Goal: Task Accomplishment & Management: Manage account settings

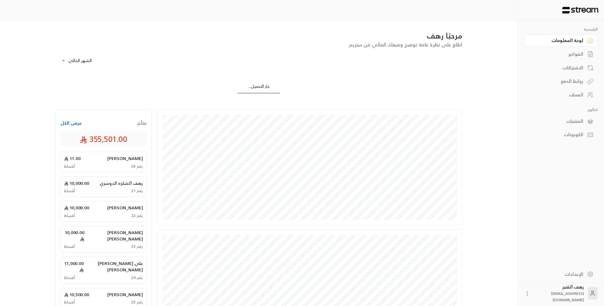
click at [564, 54] on div "الفواتير" at bounding box center [557, 54] width 51 height 6
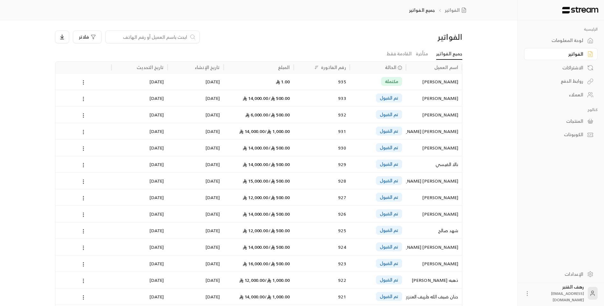
click at [169, 34] on input at bounding box center [149, 36] width 78 height 7
click at [169, 36] on input at bounding box center [149, 36] width 78 height 7
paste input "نهله سبيل جفين المطيري"
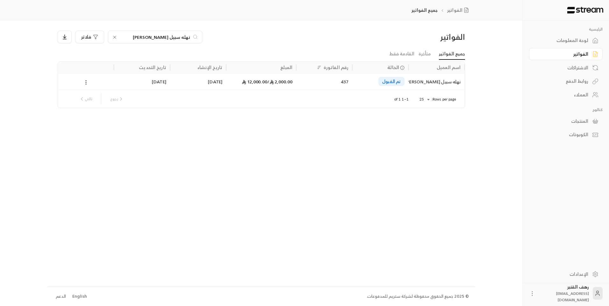
type input "نهله سبيل جفين المطيري"
click at [435, 83] on div "نهله سبيل جفين المطيري" at bounding box center [436, 82] width 48 height 16
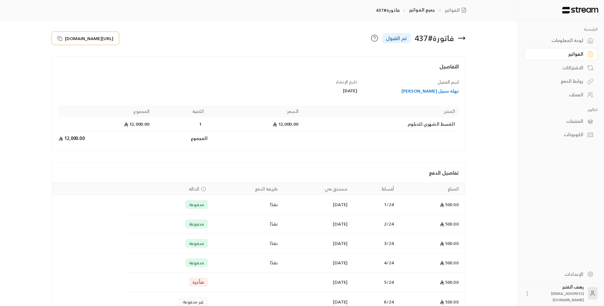
click at [57, 41] on button "https://streampay.sa/s/olRGL" at bounding box center [85, 38] width 67 height 13
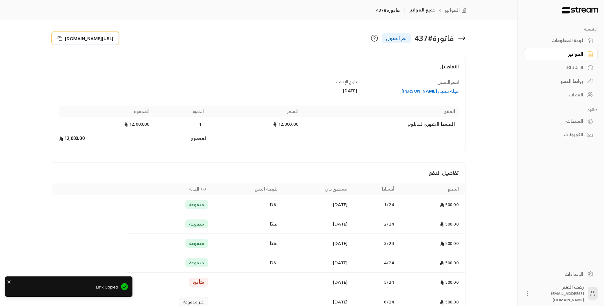
click at [60, 37] on icon at bounding box center [59, 38] width 5 height 5
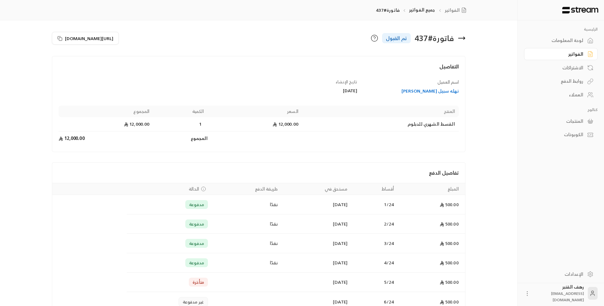
click at [462, 37] on icon at bounding box center [462, 38] width 8 height 8
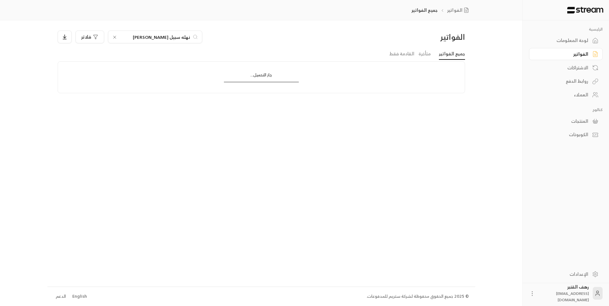
click at [115, 37] on icon at bounding box center [114, 37] width 5 height 5
paste input "جوزاء [PERSON_NAME] الشمري"
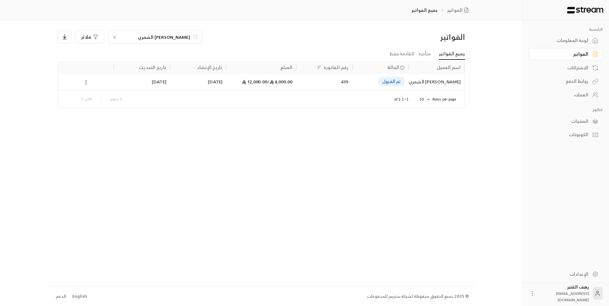
type input "جوزاء [PERSON_NAME] الشمري"
click at [433, 83] on div "جوزاء [PERSON_NAME] الشمري" at bounding box center [436, 82] width 48 height 16
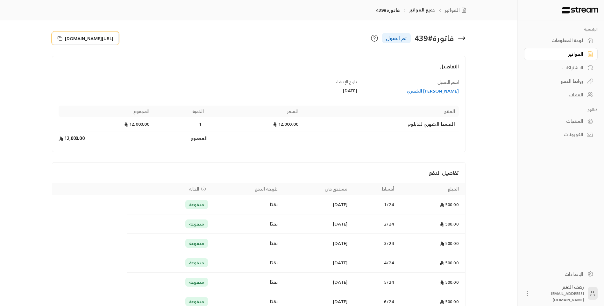
click at [59, 36] on icon at bounding box center [59, 37] width 3 height 3
click at [465, 42] on div "فاتورة # 439 تم القبول" at bounding box center [364, 38] width 210 height 15
click at [463, 39] on icon at bounding box center [462, 38] width 8 height 8
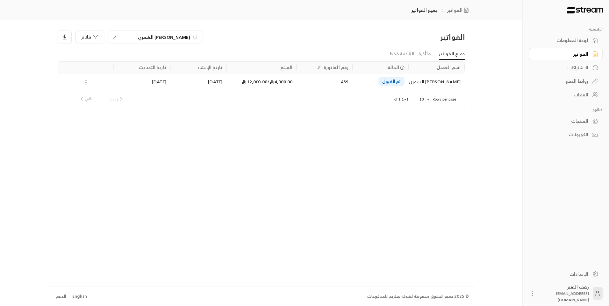
click at [110, 36] on div "جوزاء [PERSON_NAME] الشمري" at bounding box center [155, 37] width 94 height 13
click at [112, 37] on div "جوزاء [PERSON_NAME] الشمري" at bounding box center [155, 37] width 94 height 13
click at [112, 37] on icon at bounding box center [114, 37] width 5 height 5
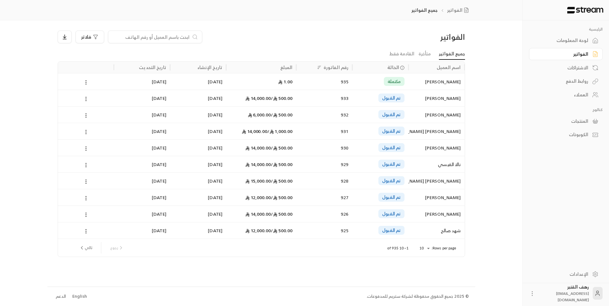
click at [135, 40] on input at bounding box center [151, 36] width 78 height 7
click at [135, 37] on input at bounding box center [151, 36] width 78 height 7
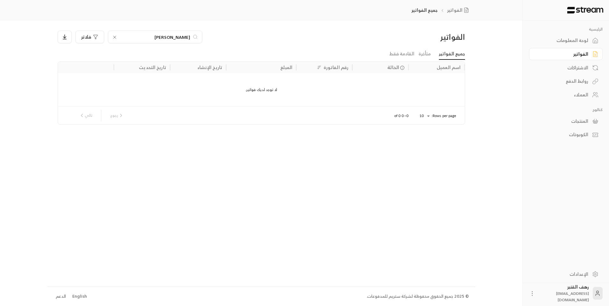
drag, startPoint x: 177, startPoint y: 38, endPoint x: 189, endPoint y: 36, distance: 12.2
click at [177, 38] on input "اصايل محمد" at bounding box center [155, 36] width 71 height 7
click at [151, 36] on input "اصايل ثربان محمد" at bounding box center [155, 36] width 71 height 7
click at [179, 36] on input "اصايل ثربان محمد المطيري" at bounding box center [155, 36] width 71 height 7
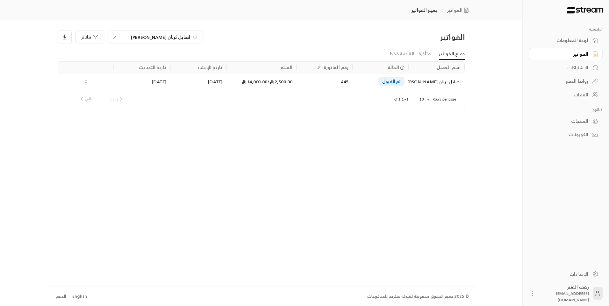
type input "اصايل ثربان محمد المطيري"
click at [412, 80] on div "اصايل ثربان محمد المطيري" at bounding box center [436, 82] width 48 height 16
click at [412, 80] on div "الفواتير اصايل ثربان محمد المطيري فلاتر جميع الفواتير متأخرة القادمة فقط اسم ال…" at bounding box center [261, 153] width 428 height 266
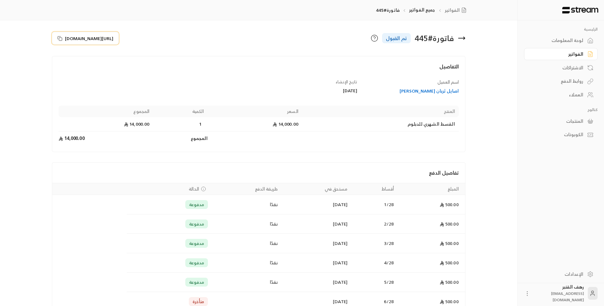
click at [59, 37] on icon at bounding box center [59, 38] width 5 height 5
click at [460, 39] on icon at bounding box center [462, 38] width 8 height 8
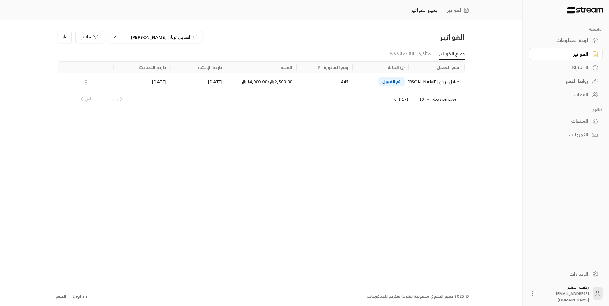
click at [112, 38] on icon at bounding box center [114, 37] width 5 height 5
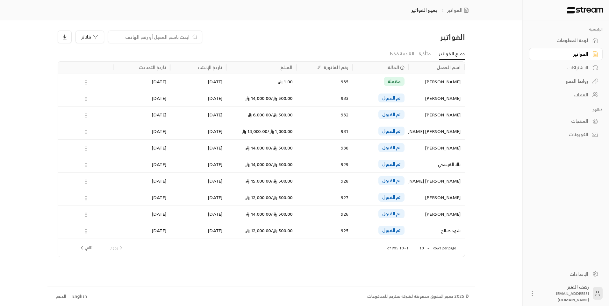
click at [125, 37] on input at bounding box center [151, 36] width 78 height 7
click at [184, 35] on input at bounding box center [151, 36] width 78 height 7
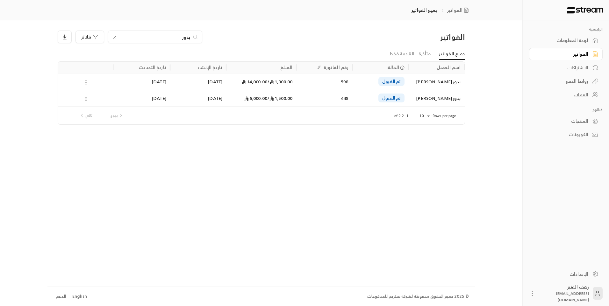
type input "بدور"
click at [412, 97] on div "بدور عبدالله ثاني الحربي" at bounding box center [436, 98] width 48 height 16
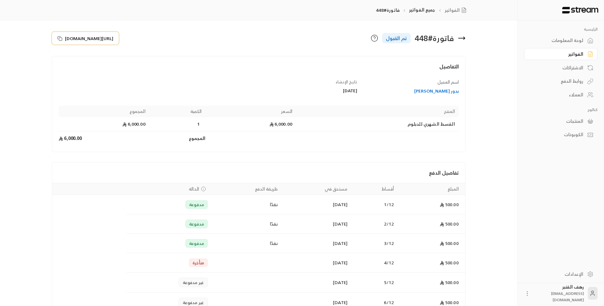
click at [58, 38] on icon at bounding box center [59, 38] width 5 height 5
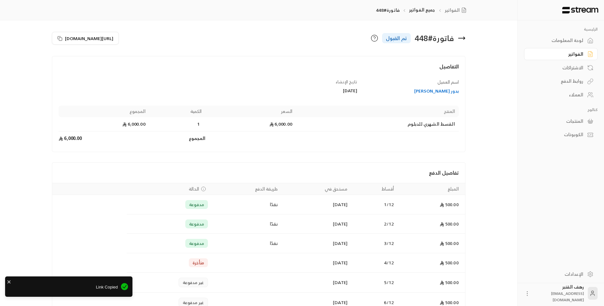
click at [462, 37] on icon at bounding box center [462, 38] width 8 height 8
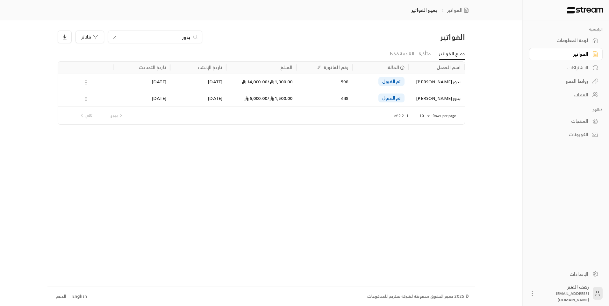
click at [112, 37] on icon at bounding box center [114, 37] width 5 height 5
click at [138, 36] on input at bounding box center [151, 36] width 78 height 7
type input "مرح صالح"
click at [432, 80] on div "مرح صالح محمد السوية" at bounding box center [436, 82] width 48 height 16
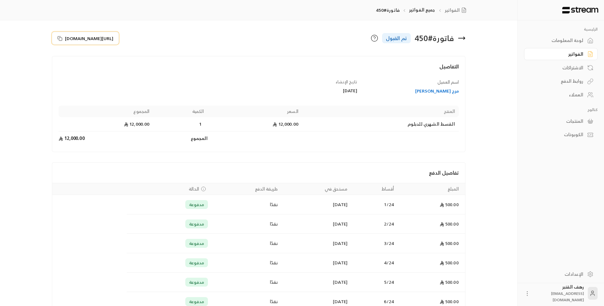
click at [60, 37] on icon at bounding box center [59, 38] width 5 height 5
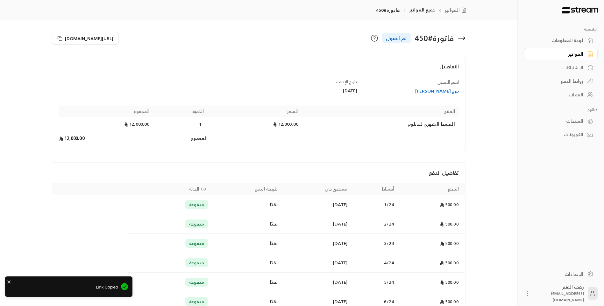
click at [458, 35] on icon at bounding box center [462, 38] width 8 height 8
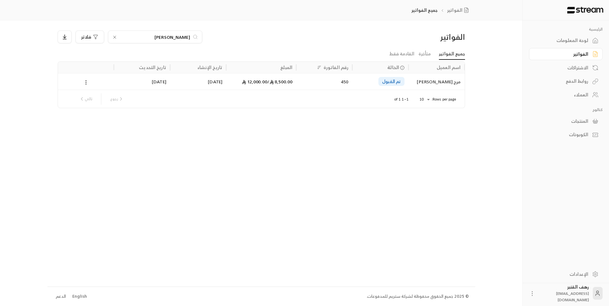
click at [127, 36] on input "مرح صالح" at bounding box center [155, 36] width 71 height 7
drag, startPoint x: 169, startPoint y: 36, endPoint x: 180, endPoint y: 37, distance: 10.2
click at [180, 37] on input "علي خلبيص" at bounding box center [155, 36] width 71 height 7
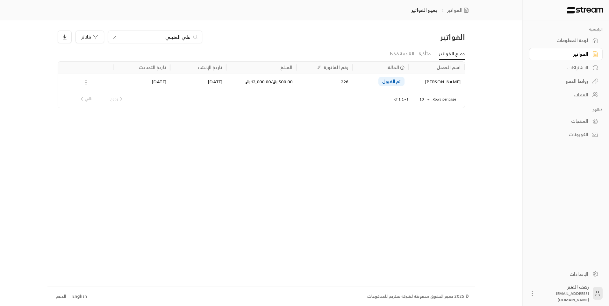
type input "علي العتيبي"
click at [166, 41] on div "علي العتيبي" at bounding box center [155, 37] width 94 height 13
click at [165, 41] on div "علي العتيبي" at bounding box center [155, 37] width 94 height 13
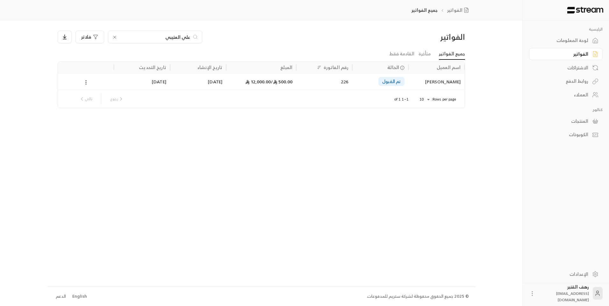
click at [165, 39] on input "علي العتيبي" at bounding box center [155, 36] width 71 height 7
click at [165, 38] on input "علي العتيبي" at bounding box center [155, 36] width 71 height 7
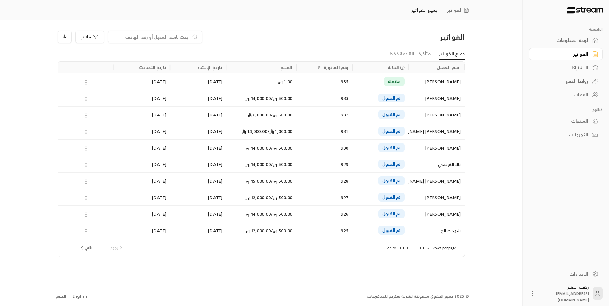
paste input "علي خليبص سراب العتيبي"
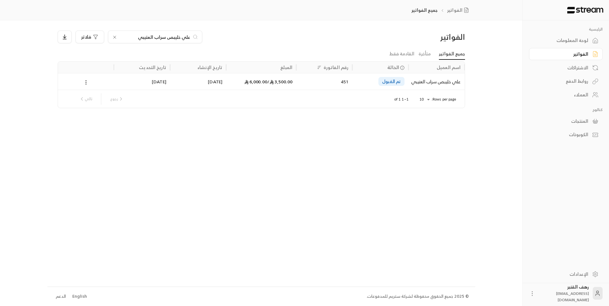
type input "علي خليبص سراب العتيبي"
click at [440, 86] on div "علي خليبص سراب العتيبي" at bounding box center [436, 82] width 48 height 16
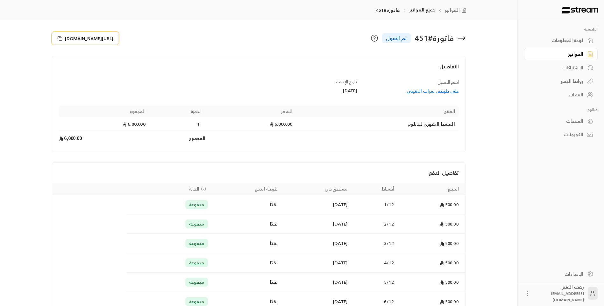
click at [60, 38] on icon at bounding box center [59, 38] width 5 height 5
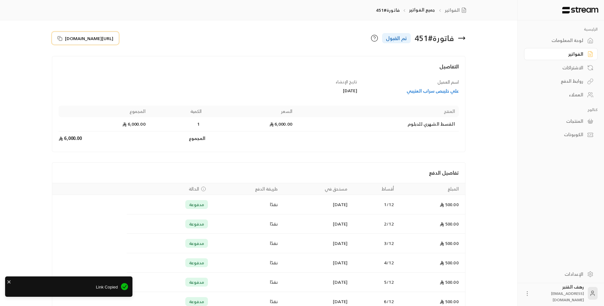
click at [113, 36] on span "https://streampay.sa/s/RtiqV" at bounding box center [89, 38] width 48 height 7
click at [460, 39] on icon at bounding box center [462, 38] width 8 height 8
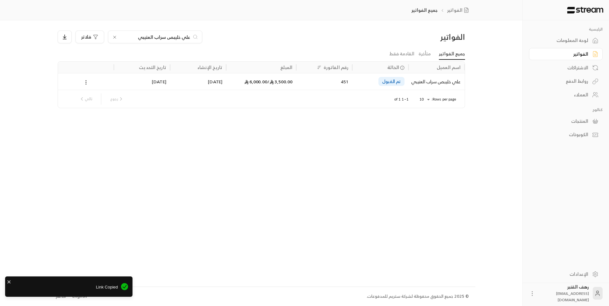
click at [112, 35] on icon at bounding box center [114, 37] width 5 height 5
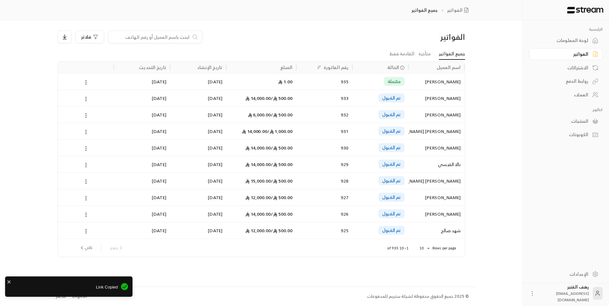
click at [160, 33] on div at bounding box center [155, 37] width 94 height 13
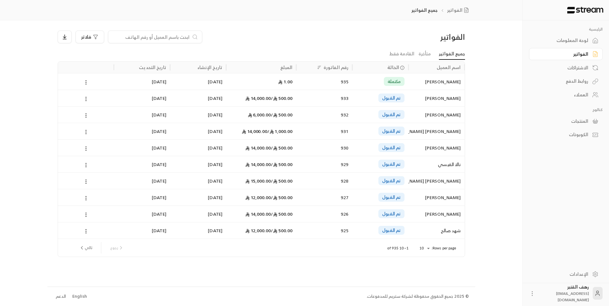
click at [161, 33] on input at bounding box center [151, 36] width 78 height 7
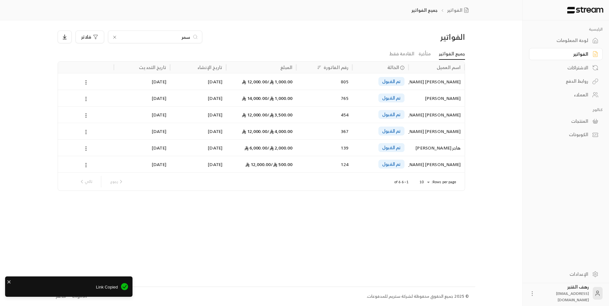
type input "سمر"
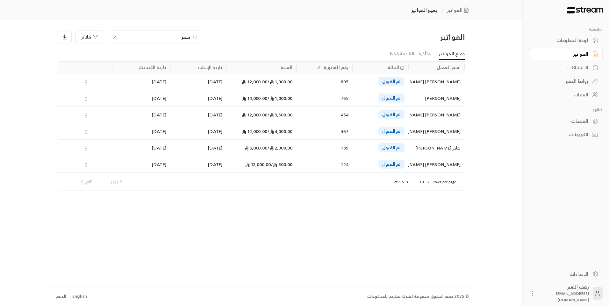
click at [423, 114] on div "سمر محمد ساكر السكراني" at bounding box center [436, 115] width 48 height 16
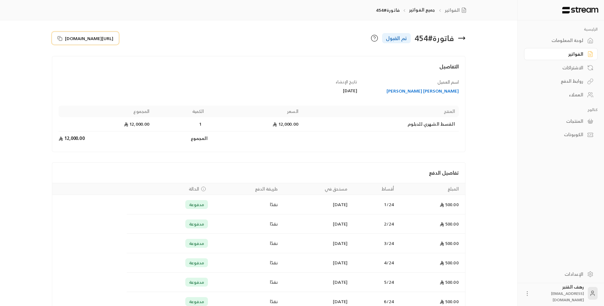
click at [61, 38] on icon at bounding box center [59, 38] width 5 height 5
click at [463, 38] on icon at bounding box center [462, 38] width 6 height 0
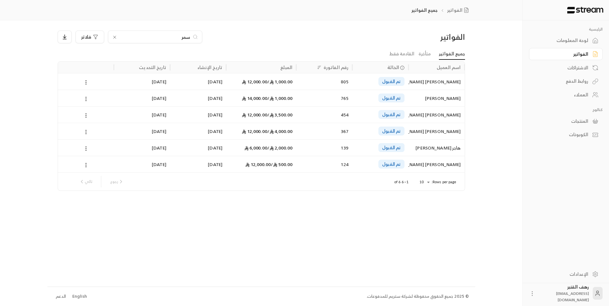
click at [166, 37] on input "سمر" at bounding box center [155, 36] width 71 height 7
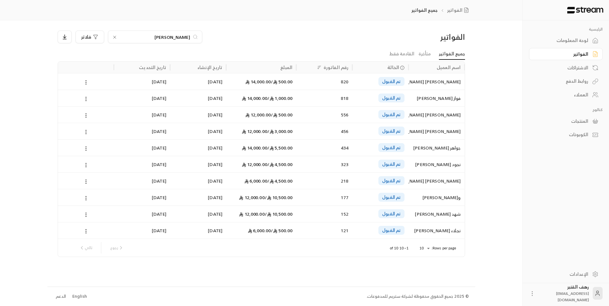
type input "خالد محمد"
click at [429, 129] on div "خالد محمد سليمان الحربي" at bounding box center [436, 131] width 48 height 16
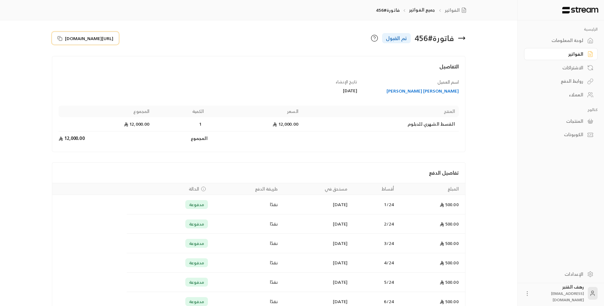
click at [61, 40] on rect at bounding box center [60, 39] width 3 height 3
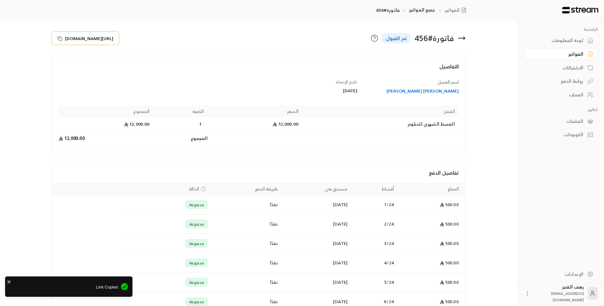
click at [61, 39] on icon at bounding box center [59, 38] width 5 height 5
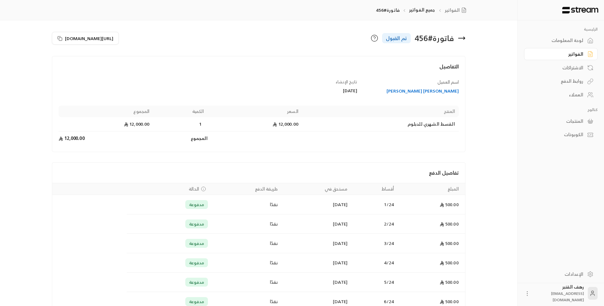
click at [465, 37] on icon at bounding box center [462, 38] width 8 height 8
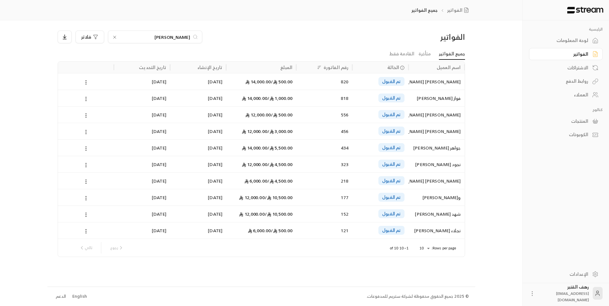
click at [447, 129] on div "خالد محمد سليمان الحربي" at bounding box center [436, 131] width 48 height 16
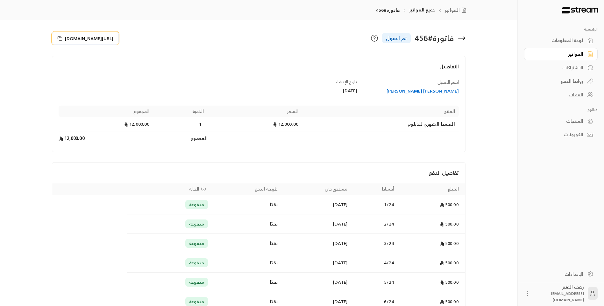
click at [85, 40] on span "https://streampay.sa/s/NMrKl" at bounding box center [89, 38] width 48 height 7
